Goal: Complete application form: Complete application form

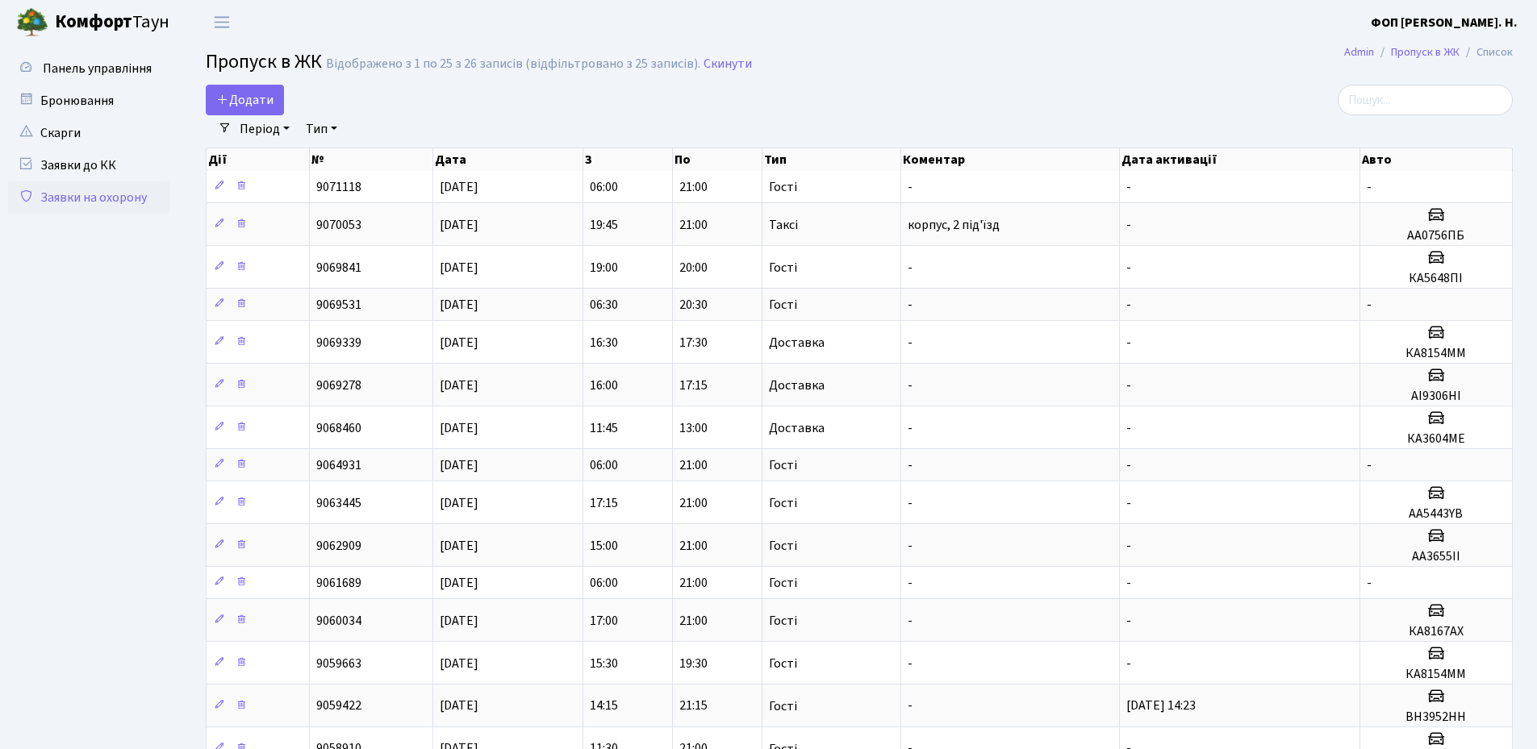
select select "25"
click at [253, 98] on span "Додати" at bounding box center [244, 100] width 57 height 18
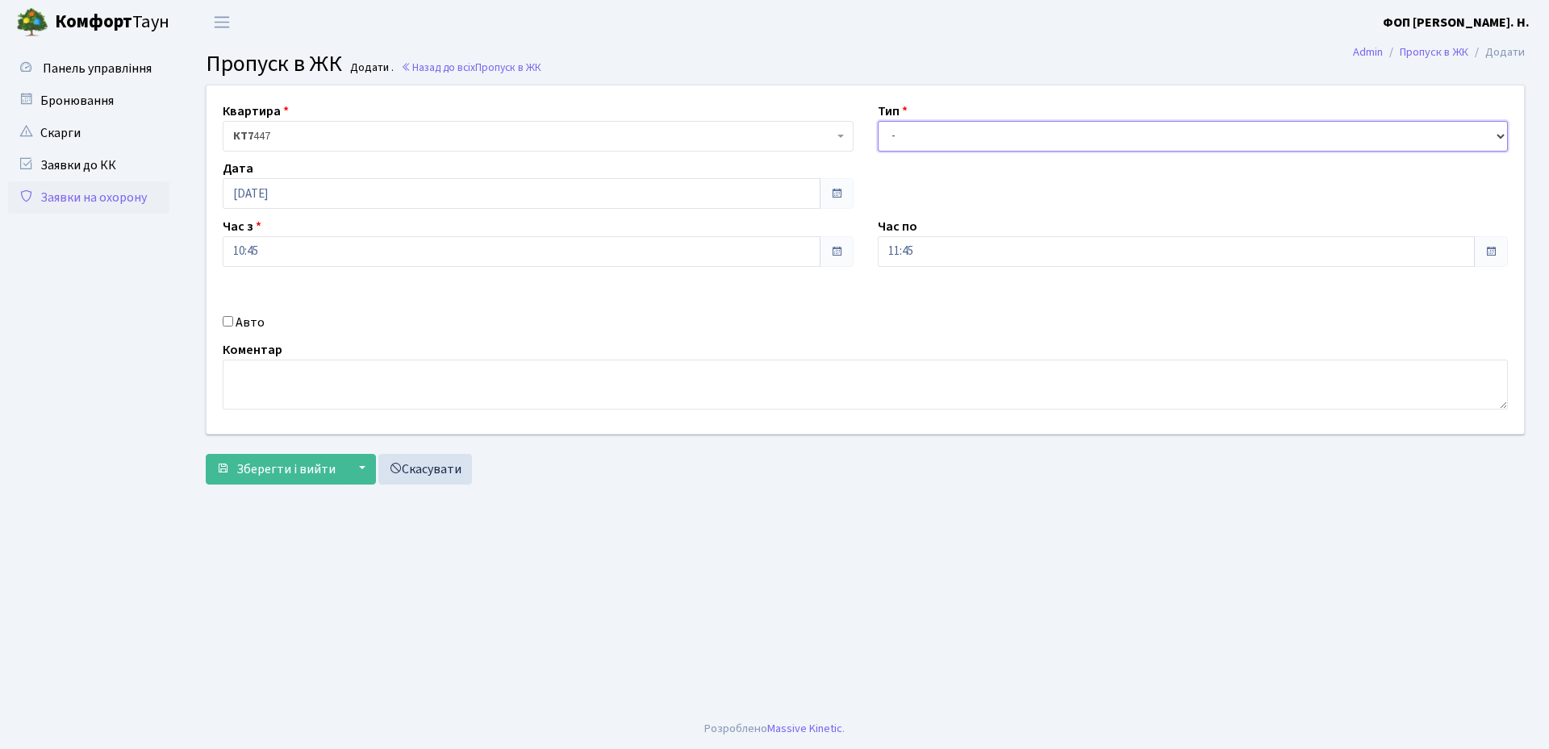
drag, startPoint x: 961, startPoint y: 136, endPoint x: 961, endPoint y: 149, distance: 13.7
click at [961, 136] on select "- Доставка Таксі Гості Сервіс" at bounding box center [1193, 136] width 631 height 31
select select "3"
click at [878, 121] on select "- Доставка Таксі Гості Сервіс" at bounding box center [1193, 136] width 631 height 31
click at [937, 252] on input "11:45" at bounding box center [1177, 251] width 598 height 31
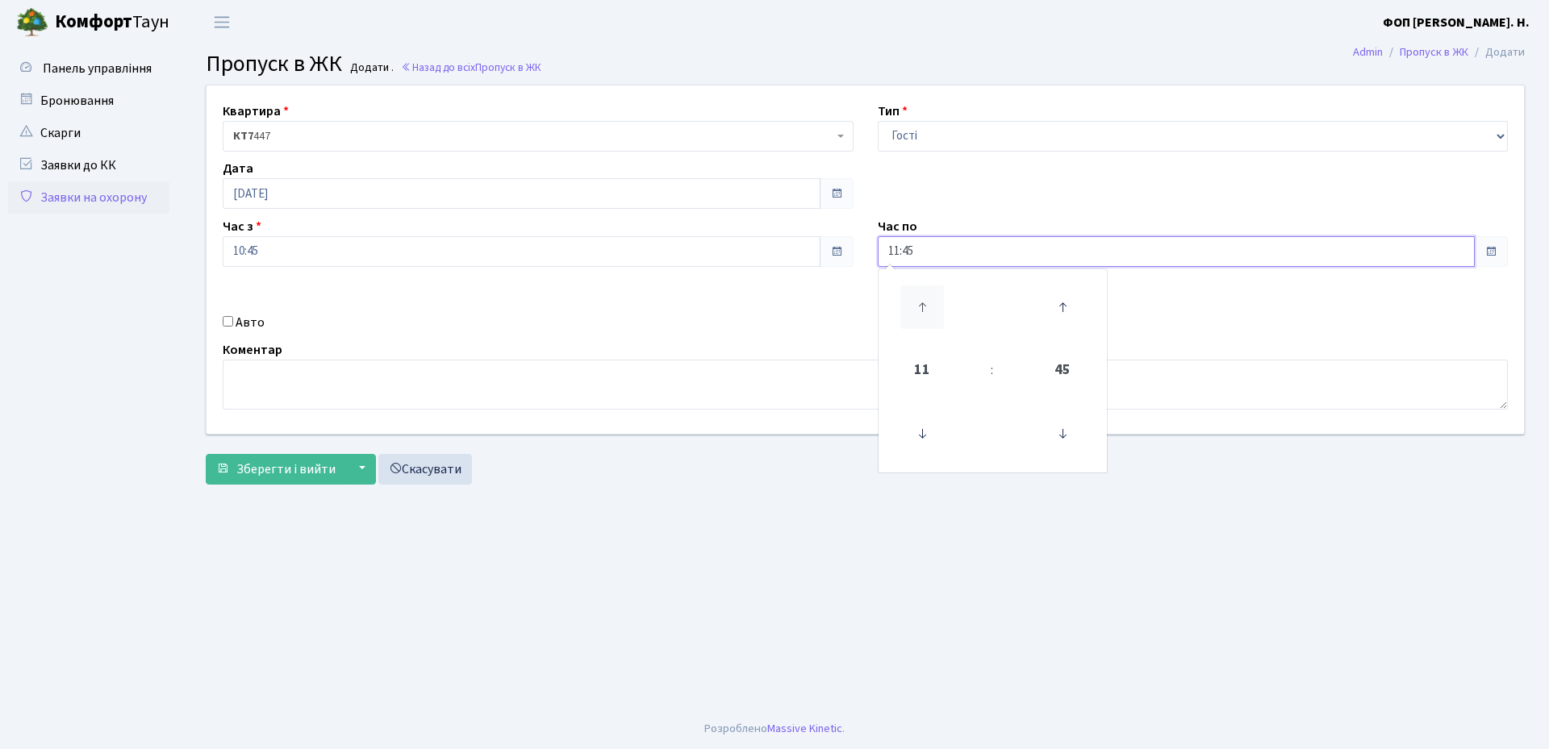
click at [918, 312] on icon at bounding box center [922, 308] width 44 height 44
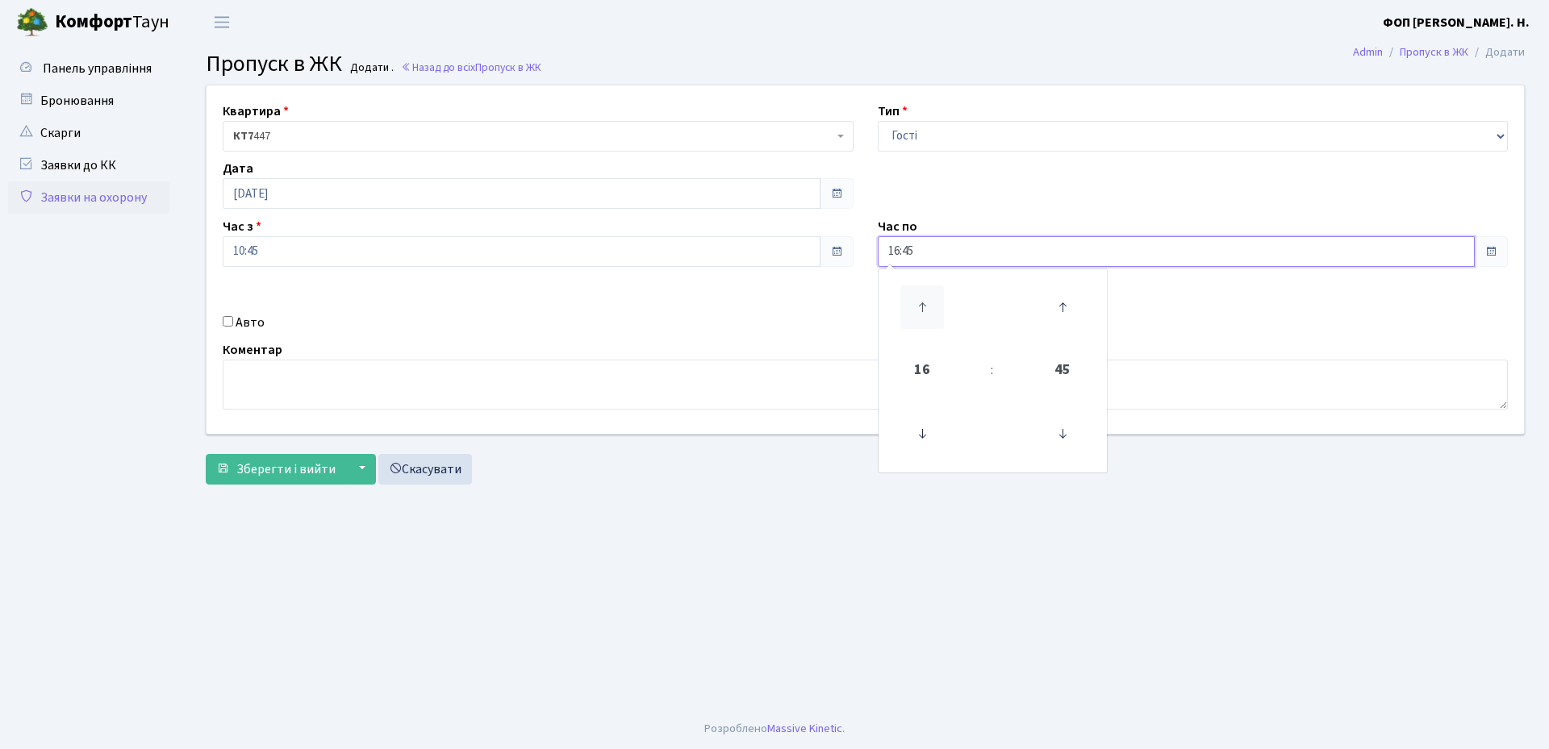
click at [918, 312] on icon at bounding box center [922, 308] width 44 height 44
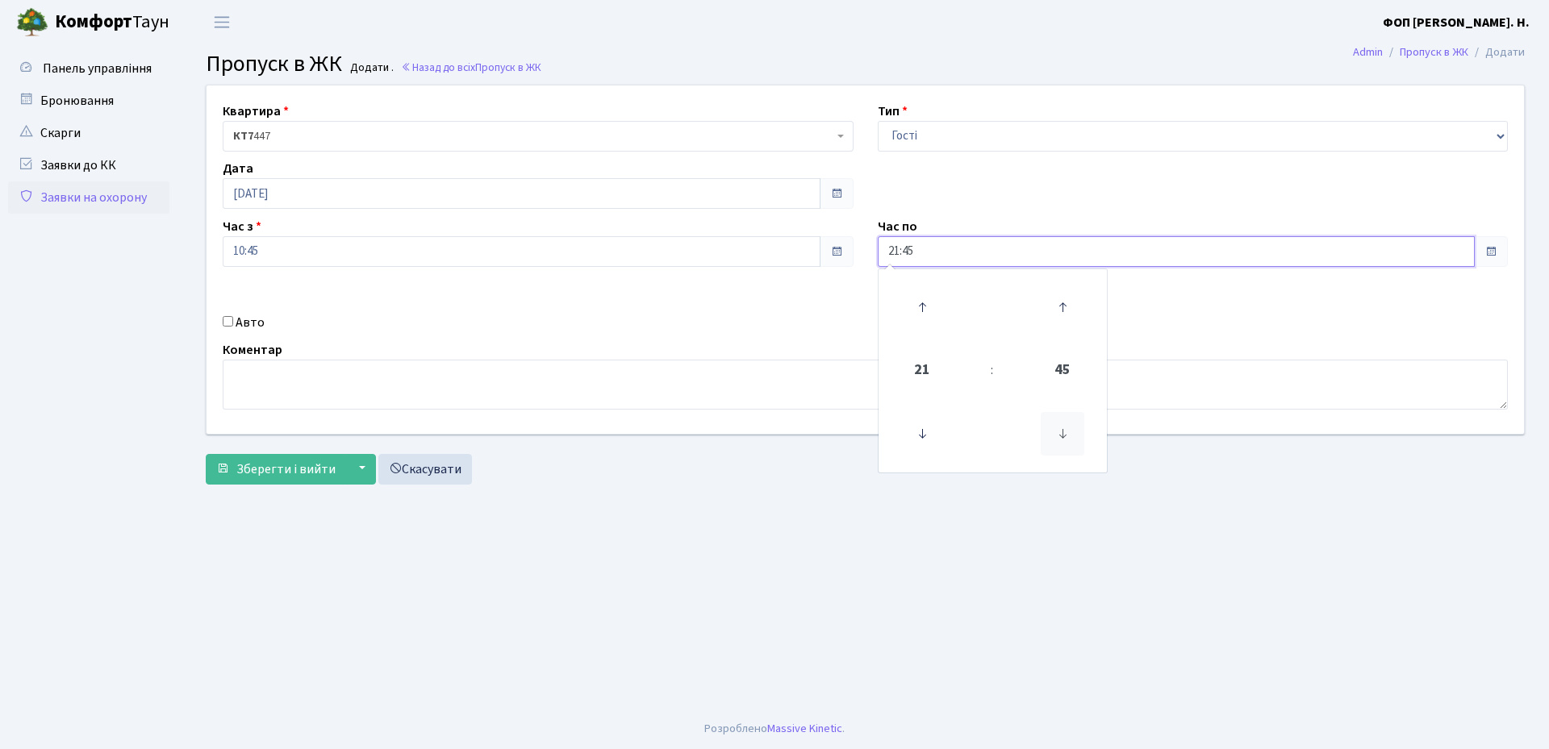
click at [1056, 441] on icon at bounding box center [1062, 434] width 44 height 44
type input "21:00"
click at [241, 325] on label "Авто" at bounding box center [250, 322] width 29 height 19
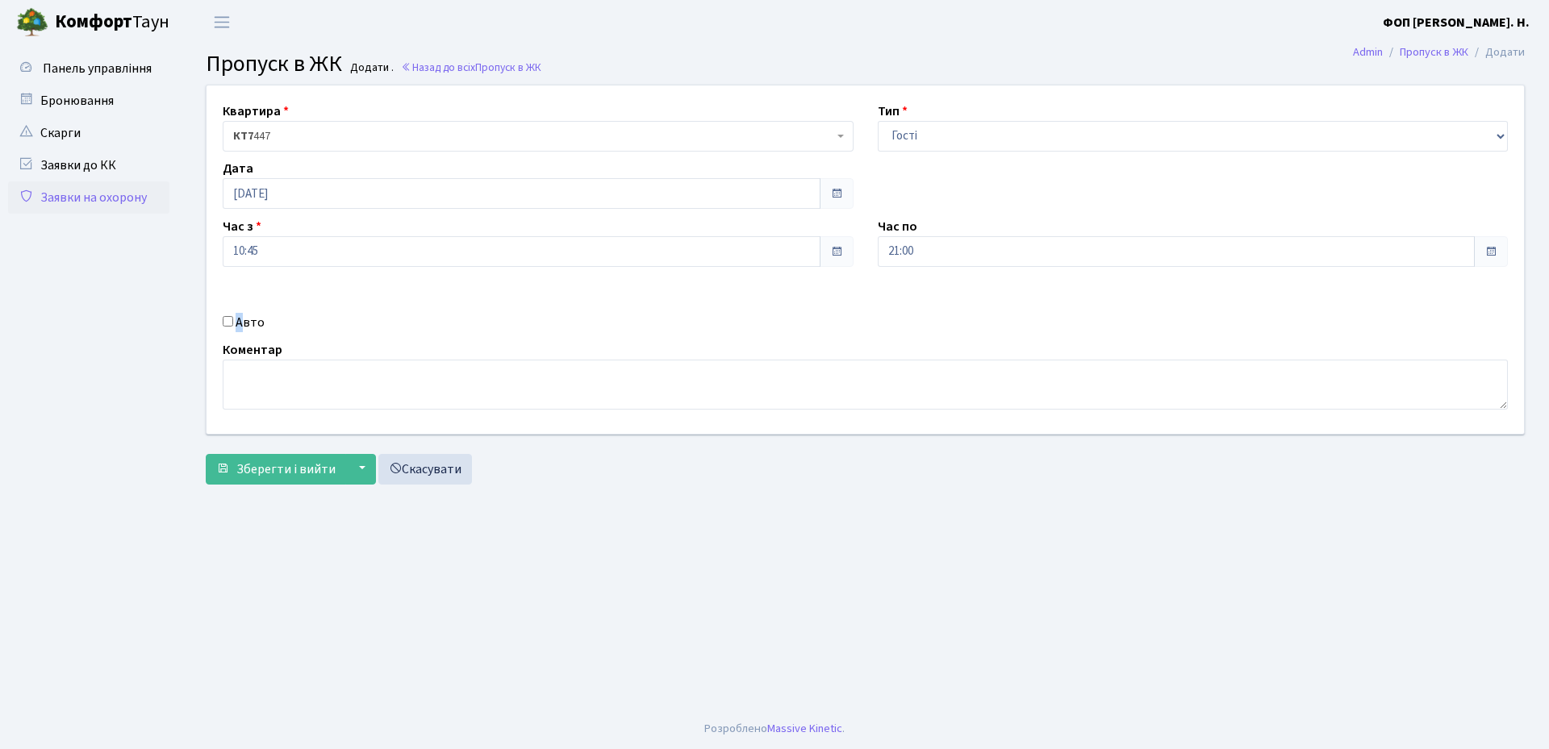
click at [244, 322] on label "Авто" at bounding box center [250, 322] width 29 height 19
click at [233, 322] on input "Авто" at bounding box center [228, 321] width 10 height 10
checkbox input "true"
paste input "SAMBUKA"
type input "SAMBUKA"
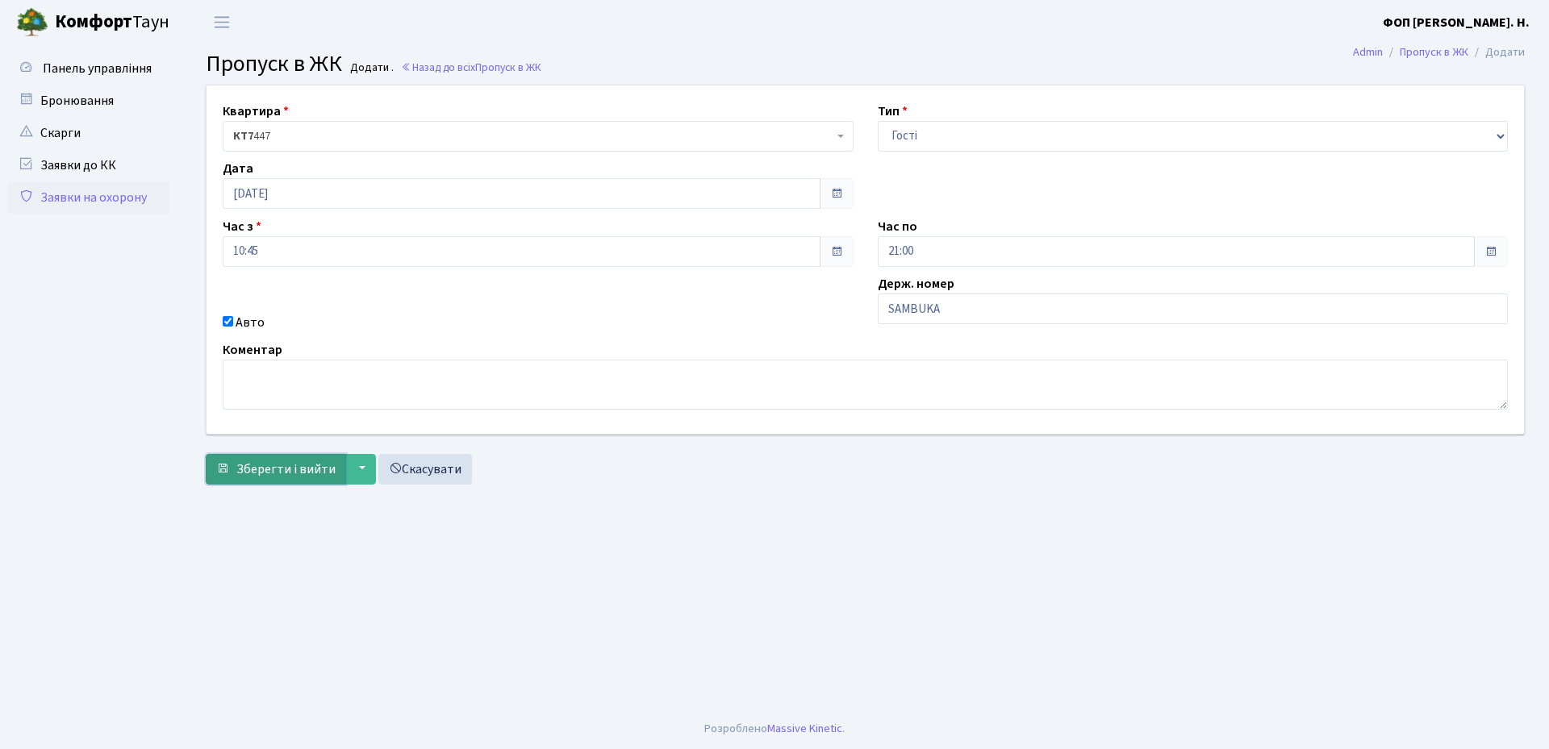
click at [259, 476] on span "Зберегти і вийти" at bounding box center [285, 470] width 99 height 18
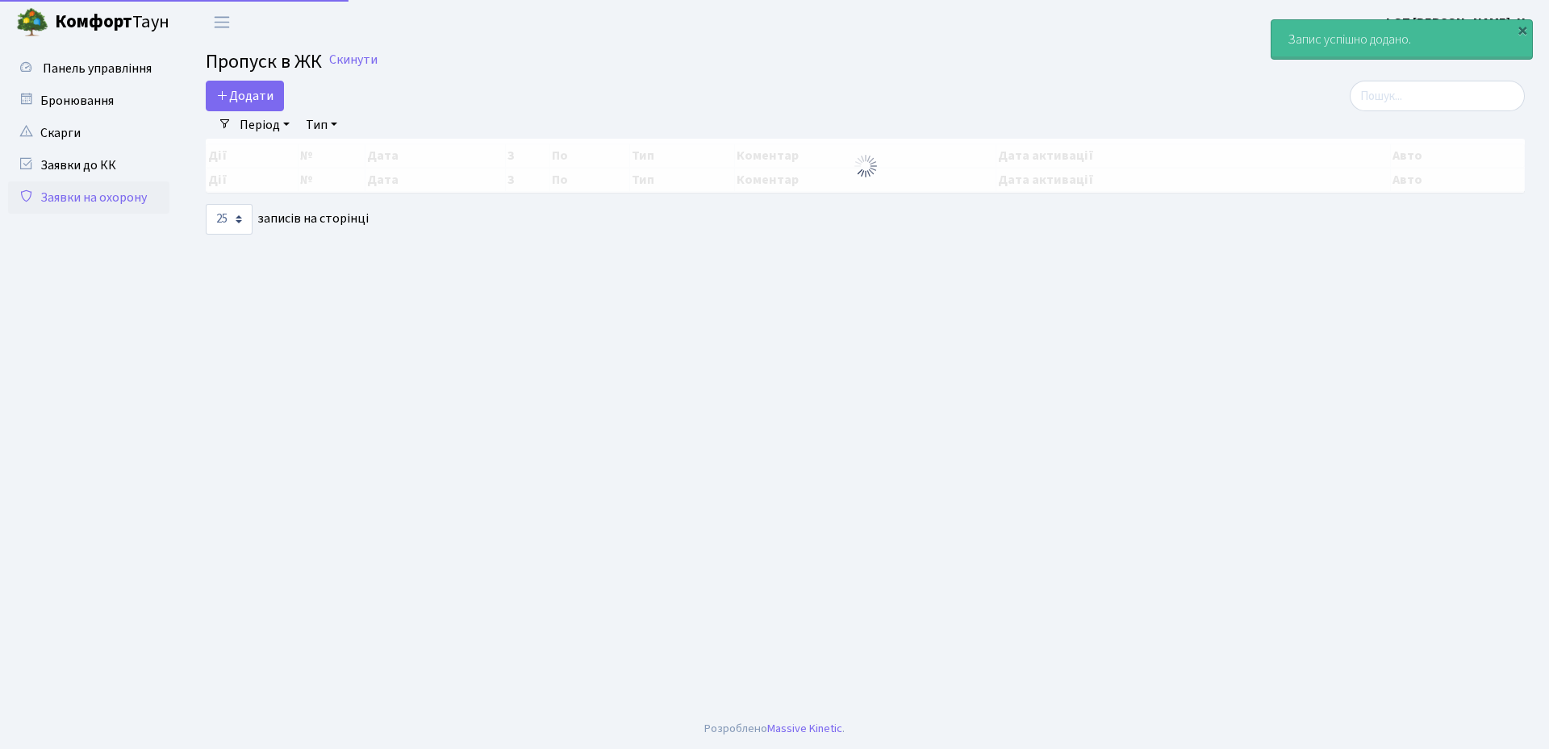
select select "25"
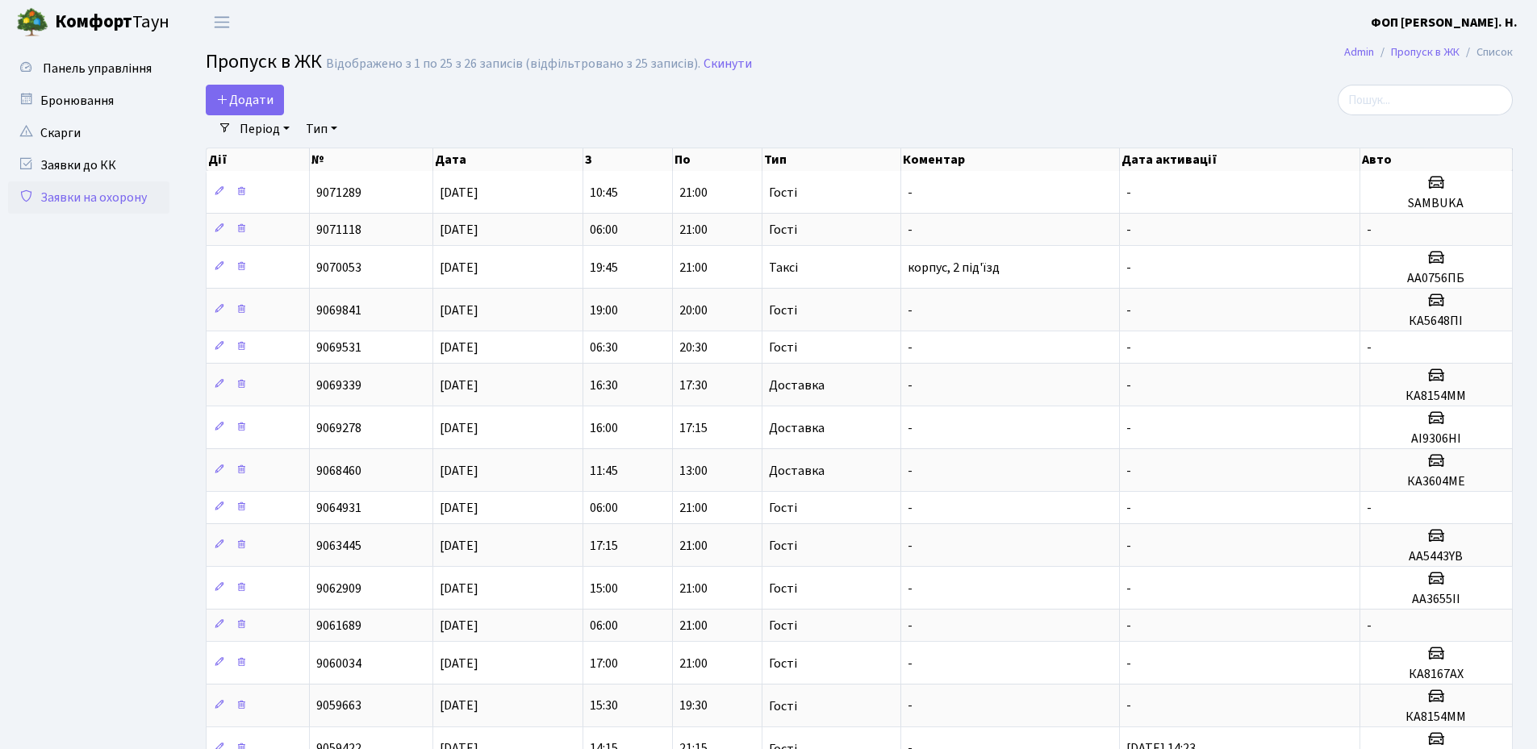
click at [1031, 77] on h2 "Пропуск в ЖК Відображено з 1 по 25 з 26 записів (відфільтровано з 25 записів). …" at bounding box center [859, 64] width 1307 height 27
click at [1323, 86] on div at bounding box center [1302, 100] width 419 height 31
